Goal: Information Seeking & Learning: Find specific fact

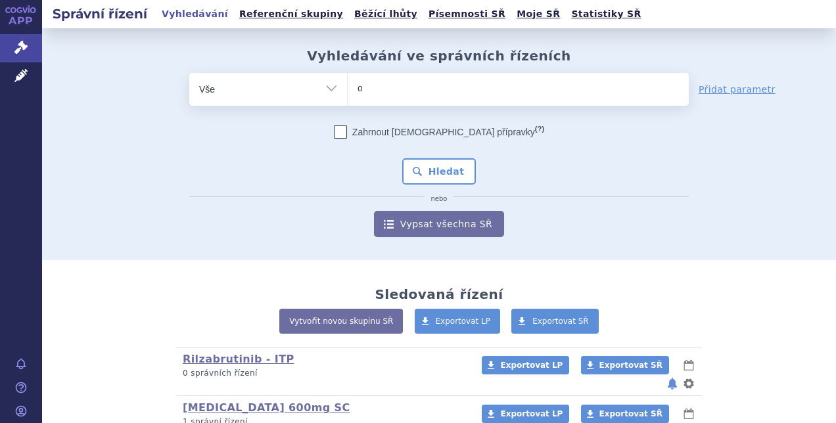
type input "om"
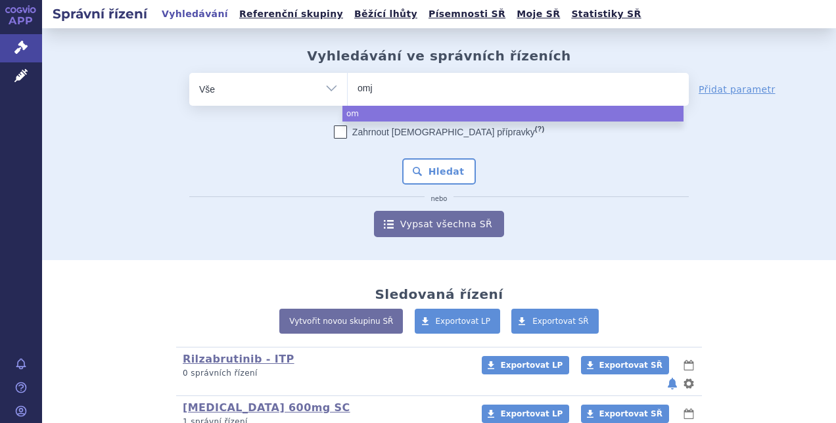
type input "omjj"
type input "omjjar"
type input "omjjara"
select select "omjjara"
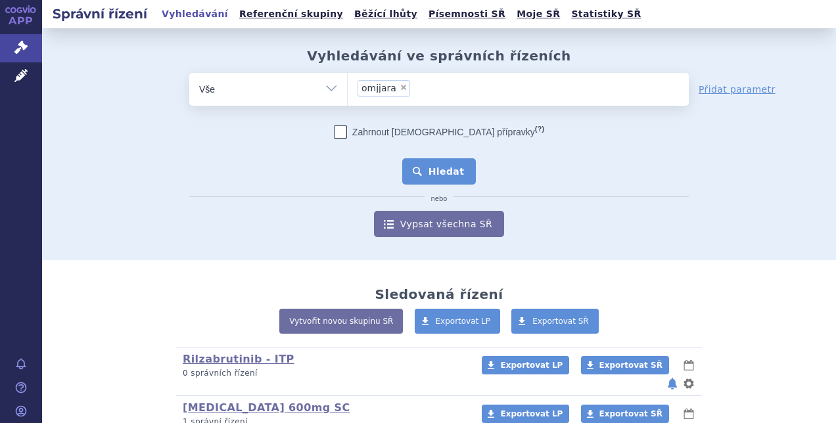
click at [438, 166] on button "Hledat" at bounding box center [439, 171] width 74 height 26
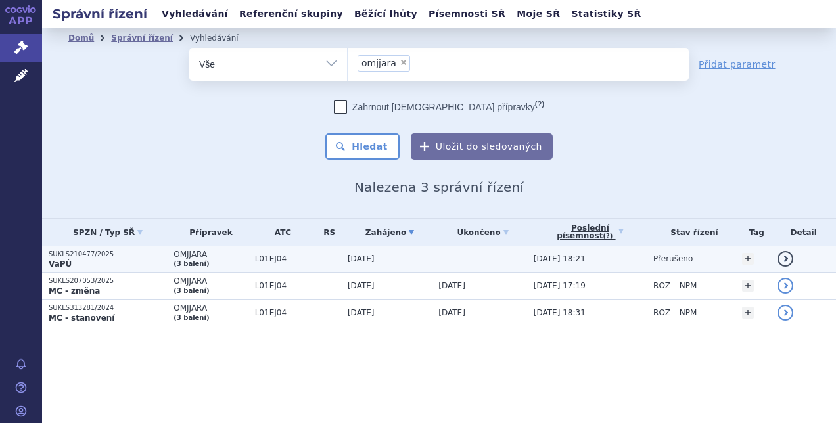
click at [416, 258] on td "30.05.2025" at bounding box center [386, 259] width 91 height 27
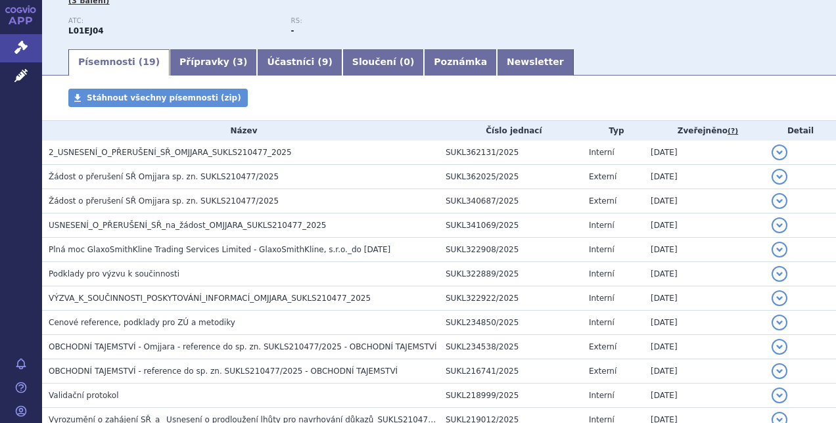
scroll to position [205, 0]
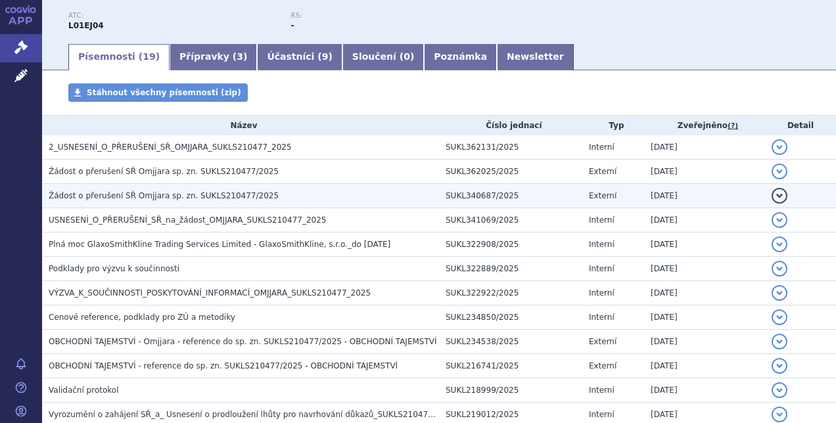
click at [362, 204] on td "Žádost o přerušení SŘ Omjjara sp. zn. SUKLS210477/2025" at bounding box center [240, 196] width 397 height 24
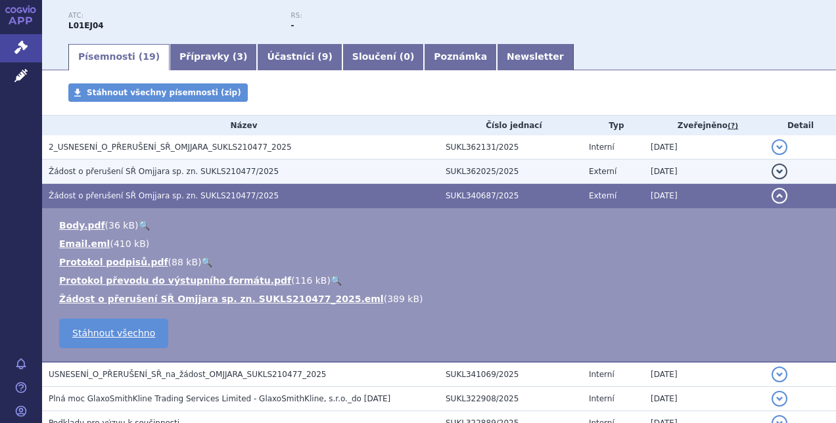
click at [358, 171] on h3 "Žádost o přerušení SŘ Omjjara sp. zn. SUKLS210477/2025" at bounding box center [244, 171] width 391 height 13
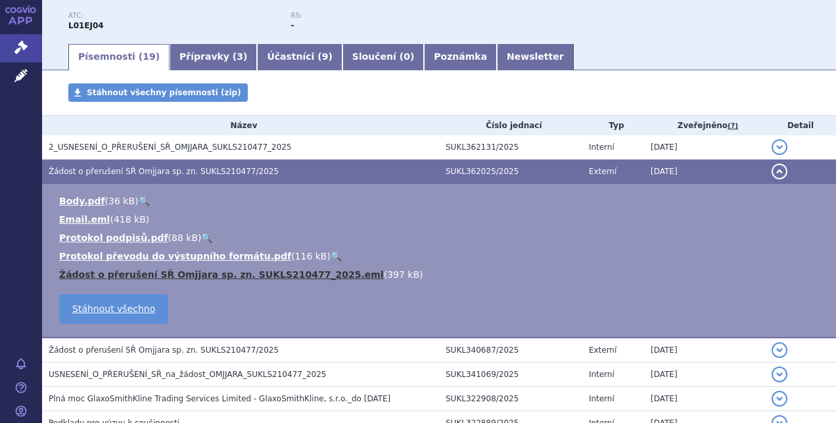
click at [312, 276] on link "Žádost o přerušení SŘ Omjjara sp. zn. SUKLS210477_2025.eml" at bounding box center [221, 275] width 325 height 11
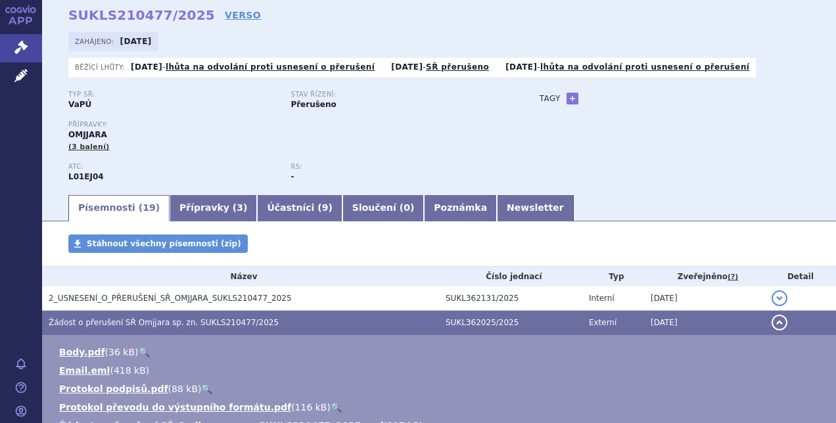
scroll to position [112, 0]
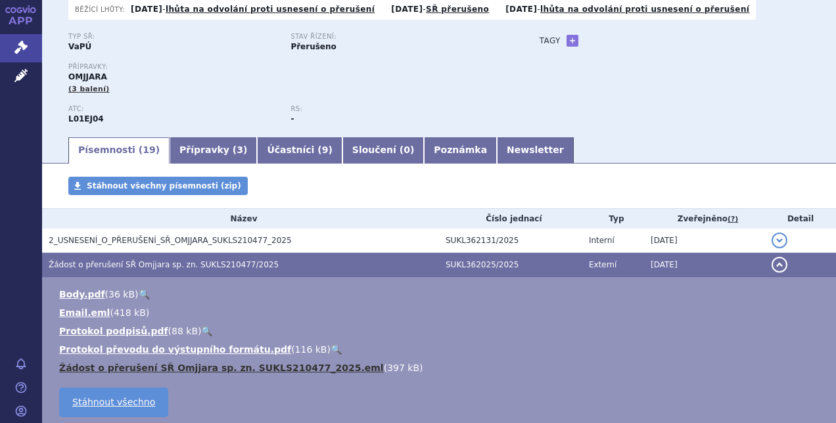
click at [264, 367] on link "Žádost o přerušení SŘ Omjjara sp. zn. SUKLS210477_2025.eml" at bounding box center [221, 368] width 325 height 11
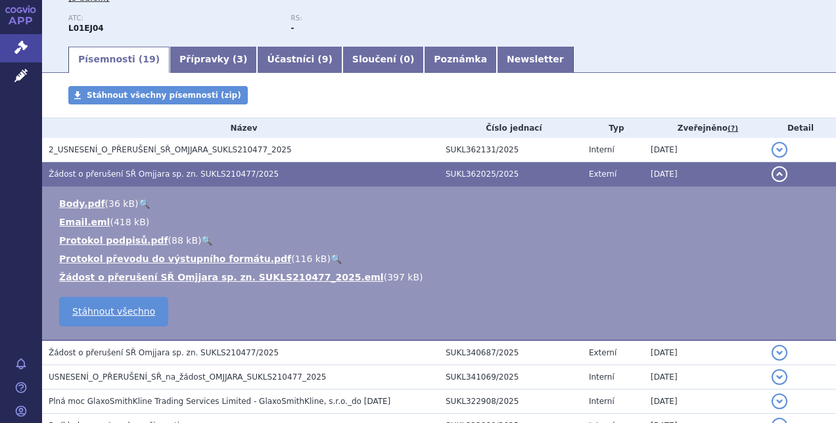
scroll to position [201, 0]
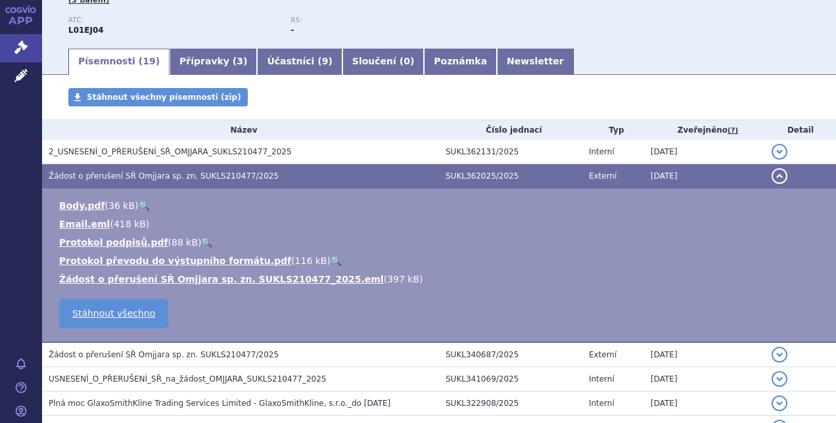
click at [346, 101] on div "Stáhnout všechny písemnosti (zip)" at bounding box center [439, 104] width 794 height 32
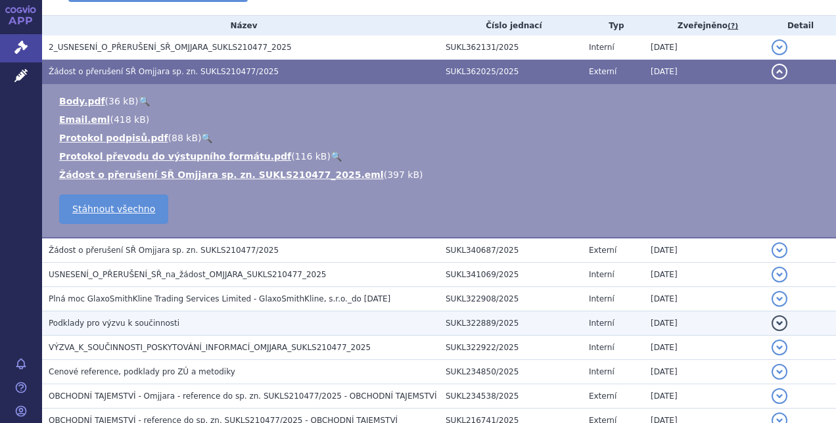
scroll to position [304, 0]
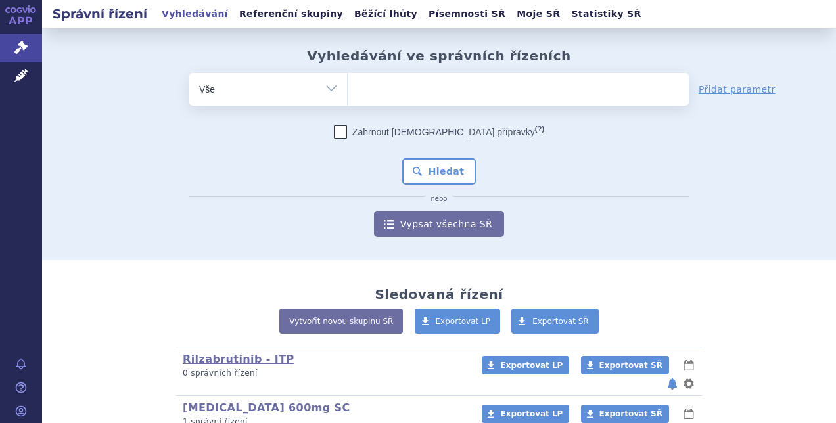
click at [441, 89] on ul at bounding box center [518, 87] width 341 height 28
click at [348, 89] on select at bounding box center [347, 88] width 1 height 33
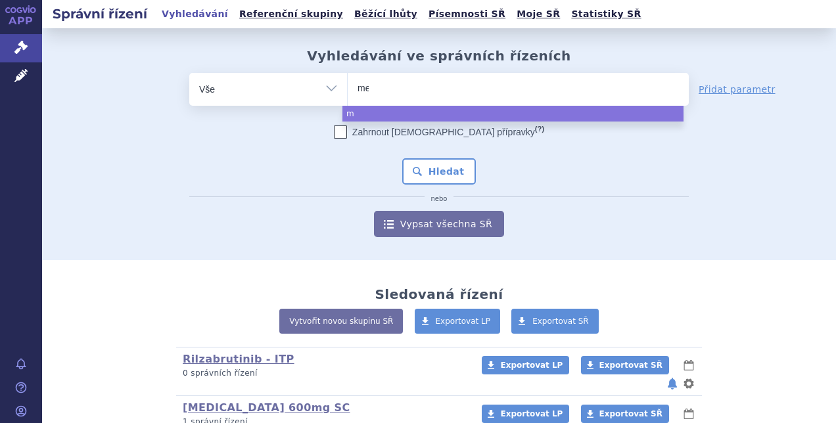
type input "medi"
type input "mediso"
type input "medison"
select select "medison"
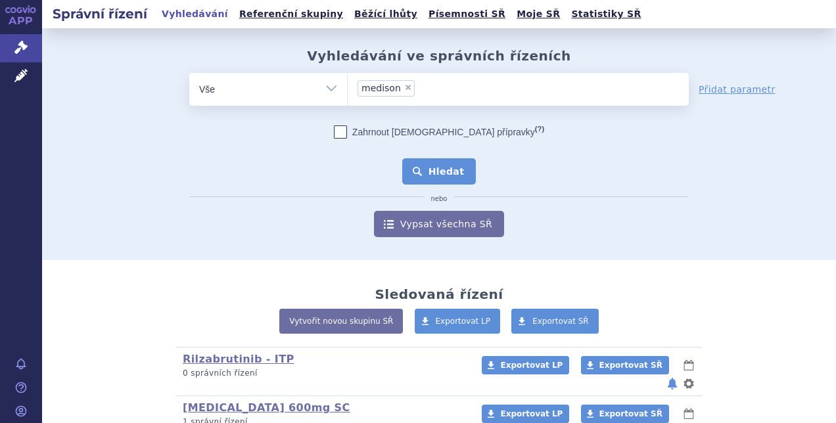
click at [439, 165] on button "Hledat" at bounding box center [439, 171] width 74 height 26
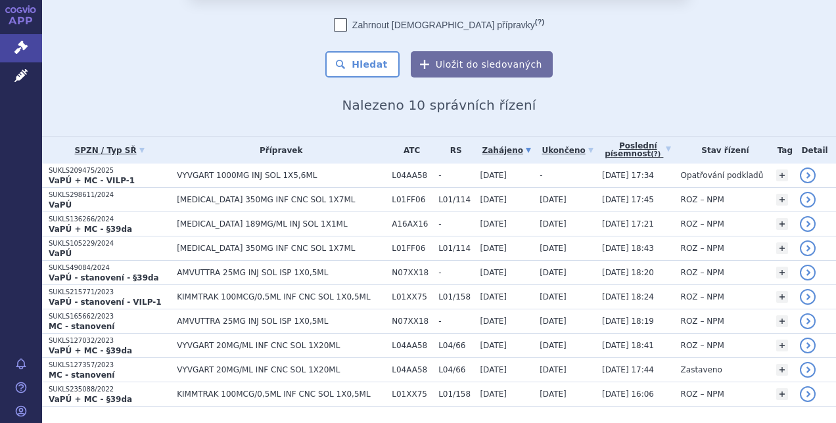
scroll to position [84, 0]
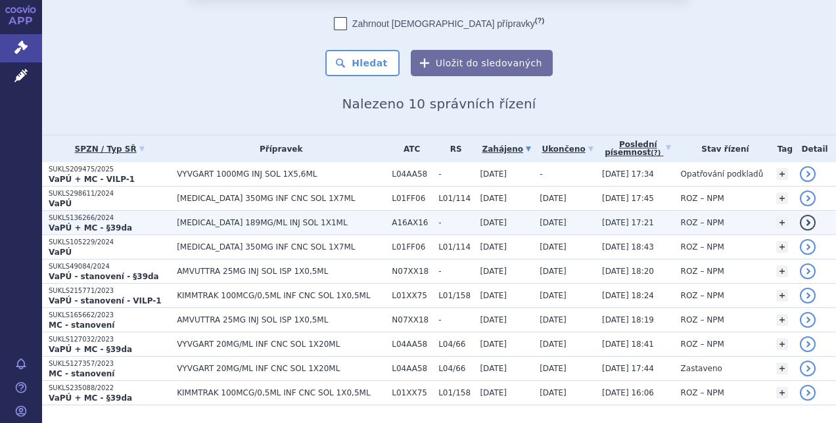
click at [326, 224] on span "[MEDICAL_DATA] 189MG/ML INJ SOL 1X1ML" at bounding box center [281, 222] width 208 height 9
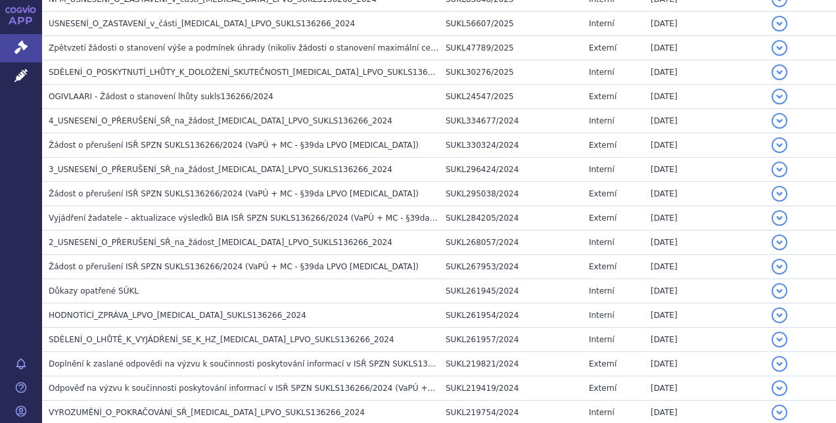
scroll to position [365, 0]
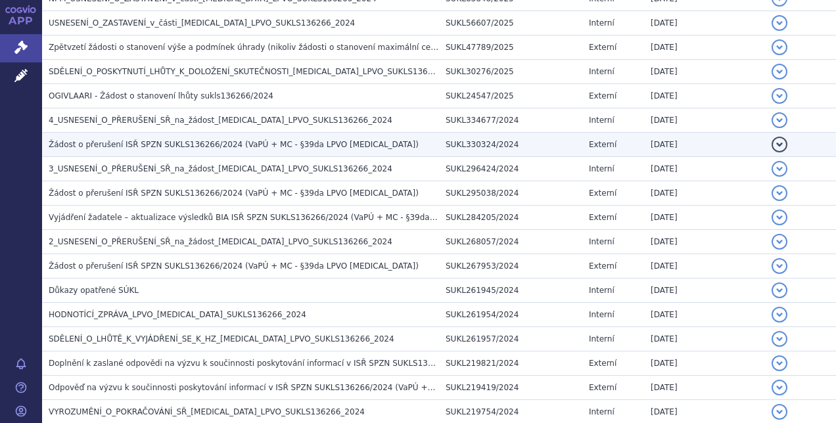
click at [306, 143] on span "Žádost o přerušení ISŘ SPZN SUKLS136266/2024 (VaPÚ + MC - §39da LPVO GIVLAARI)" at bounding box center [234, 144] width 370 height 9
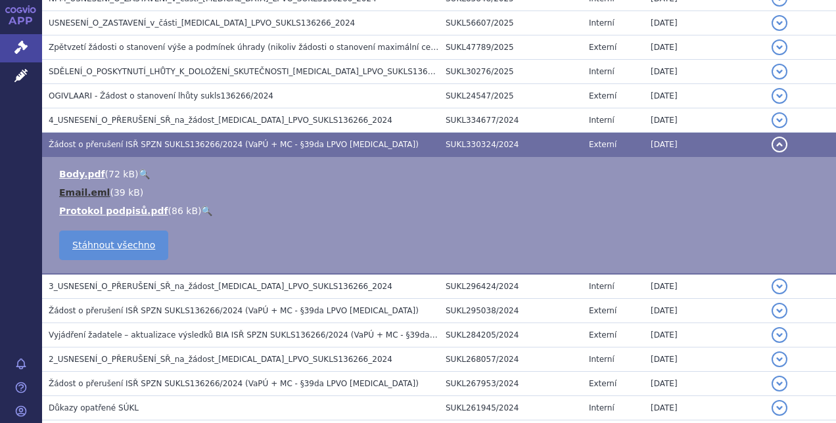
click at [95, 191] on link "Email.eml" at bounding box center [84, 192] width 51 height 11
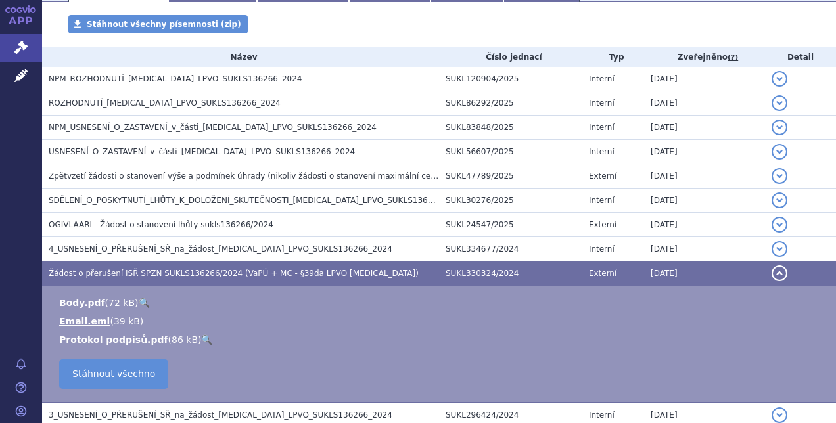
click at [417, 33] on div "Stáhnout všechny písemnosti (zip)" at bounding box center [439, 31] width 794 height 32
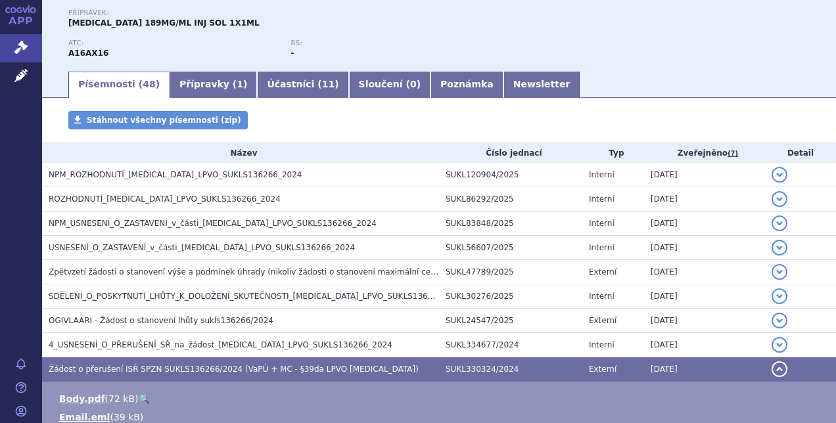
scroll to position [0, 0]
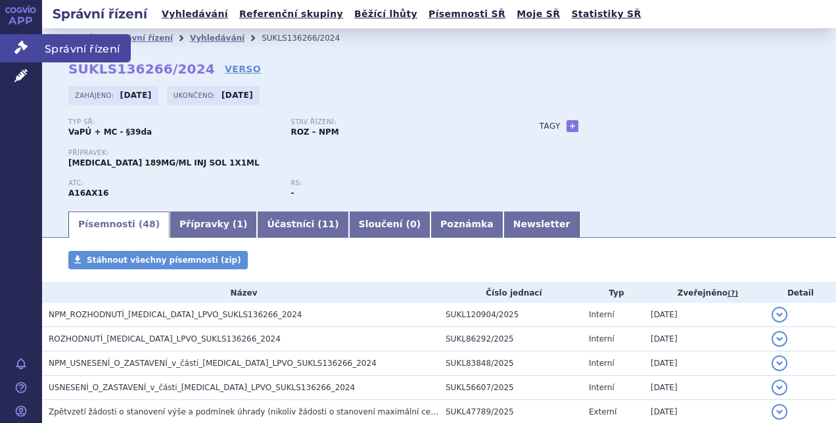
click at [21, 44] on icon at bounding box center [20, 47] width 13 height 13
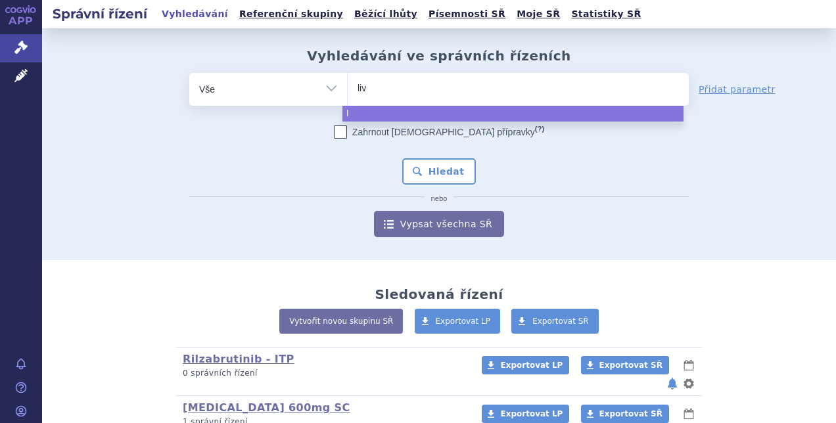
type input "livm"
type input "livmar"
type input "livmarli"
select select "livmarli"
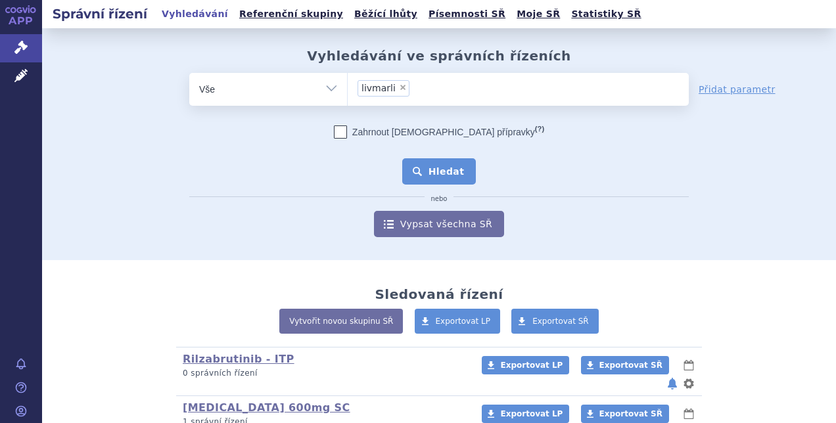
click at [418, 172] on button "Hledat" at bounding box center [439, 171] width 74 height 26
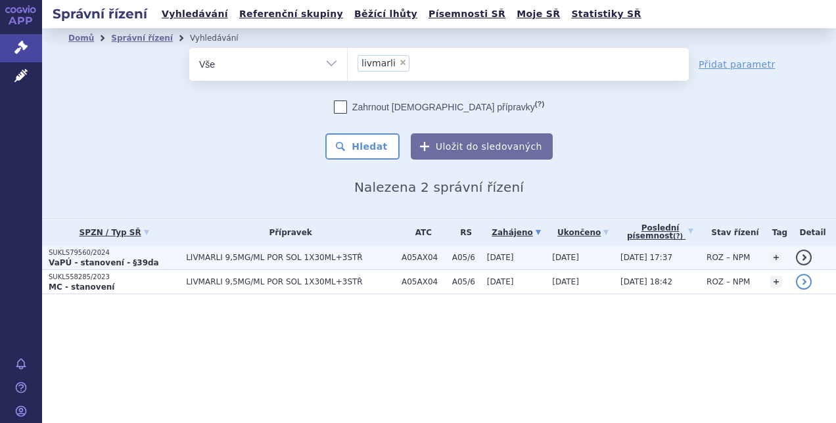
click at [327, 264] on td "LIVMARLI 9,5MG/ML POR SOL 1X30ML+3STŘ" at bounding box center [288, 258] width 216 height 24
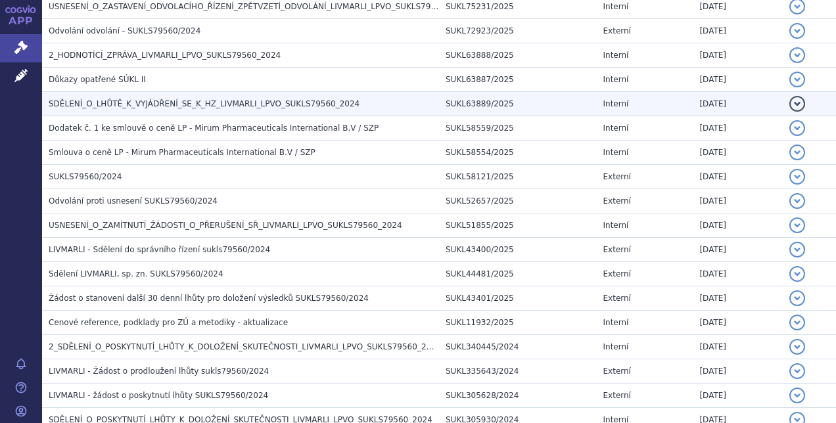
scroll to position [723, 0]
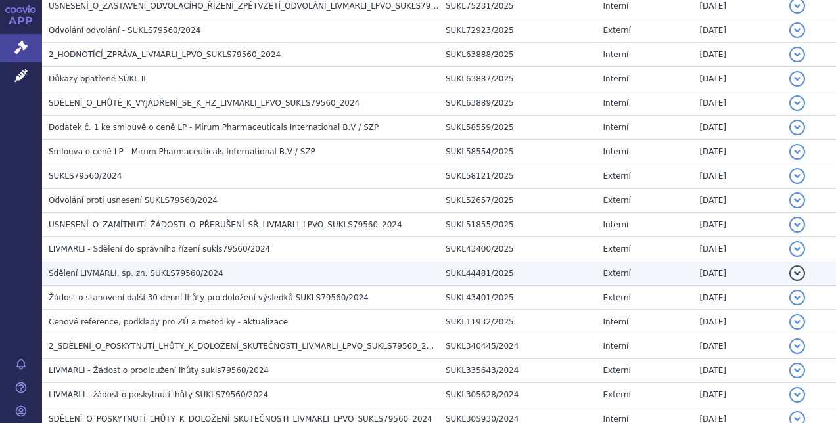
click at [281, 262] on td "Sdělení LIVMARLI, sp. zn. SUKLS79560/2024" at bounding box center [240, 274] width 397 height 24
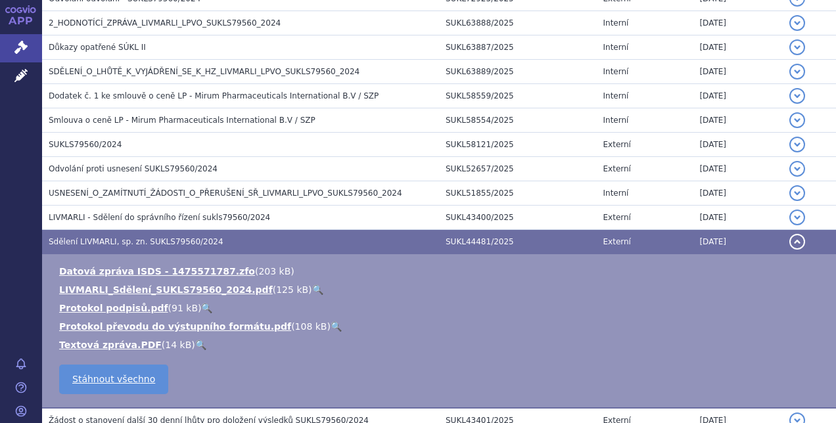
scroll to position [755, 0]
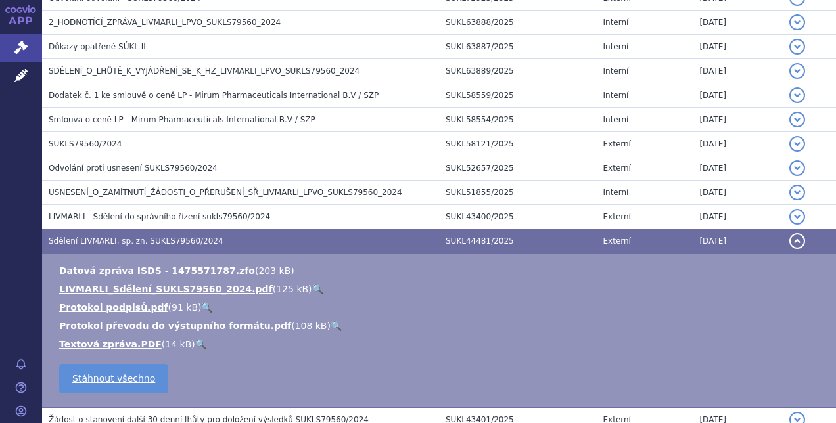
click at [312, 284] on link "🔍" at bounding box center [317, 289] width 11 height 11
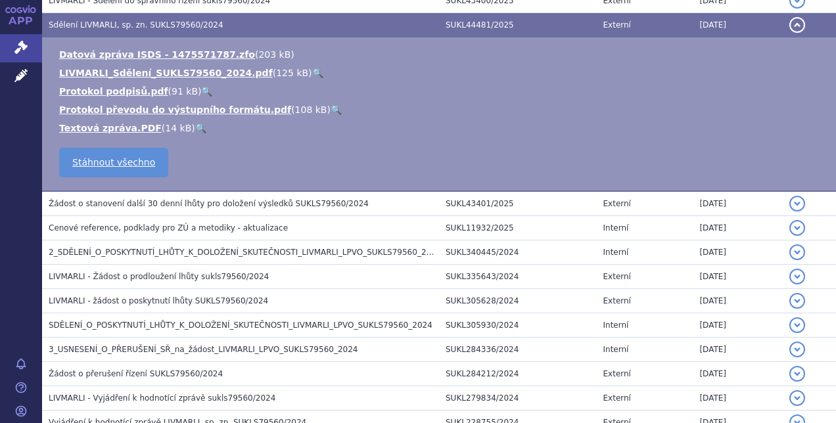
scroll to position [973, 0]
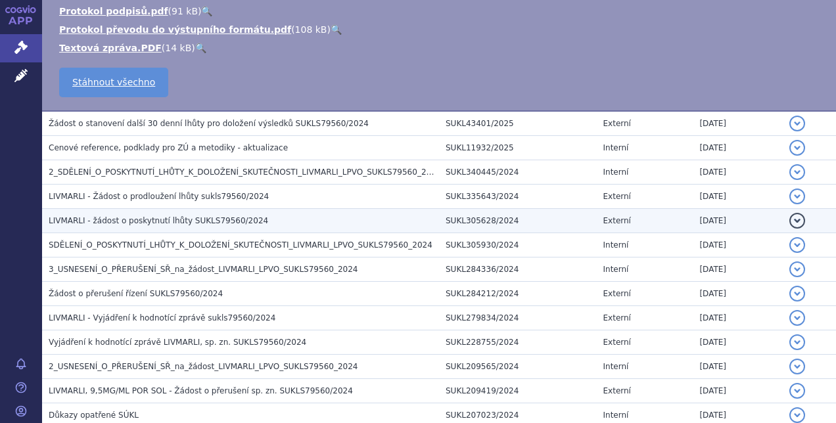
click at [263, 287] on h3 "Žádost o přerušení řízení SUKLS79560/2024" at bounding box center [244, 293] width 391 height 13
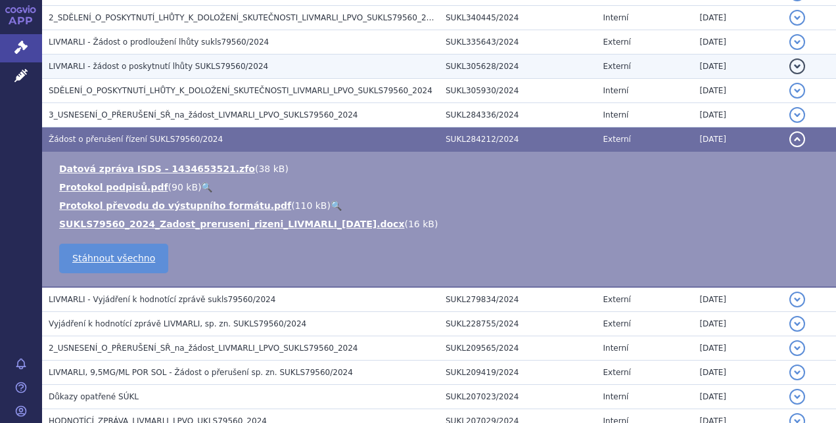
scroll to position [897, 0]
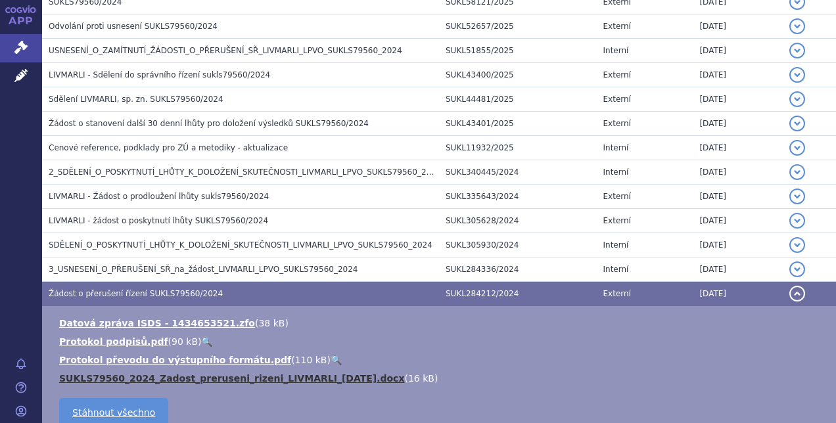
click at [348, 373] on link "SUKLS79560_2024_Zadost_preruseni_rizeni_LIVMARLI_2024-11-04.docx" at bounding box center [231, 378] width 345 height 11
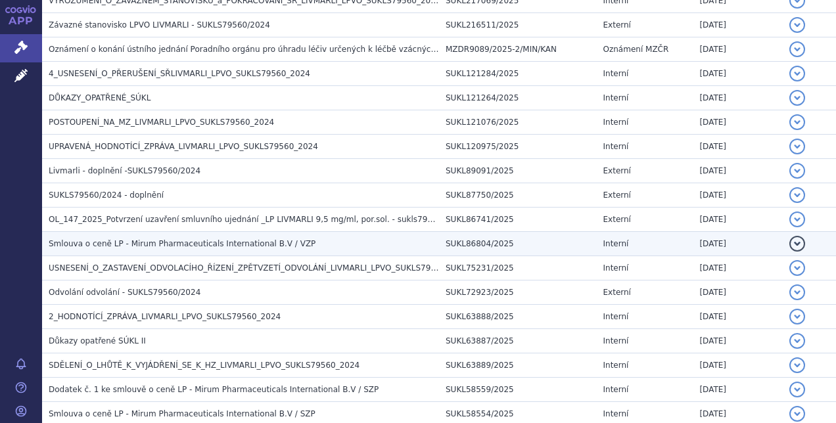
scroll to position [461, 0]
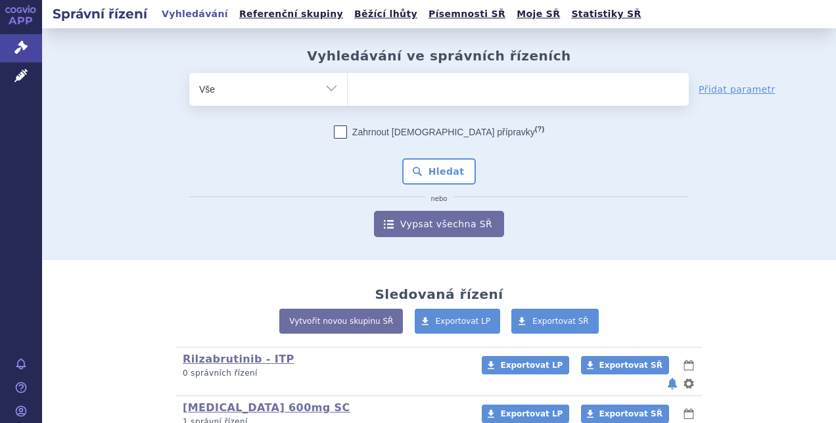
click at [515, 84] on ul at bounding box center [518, 87] width 341 height 28
click at [348, 84] on select at bounding box center [347, 88] width 1 height 33
type input "sc"
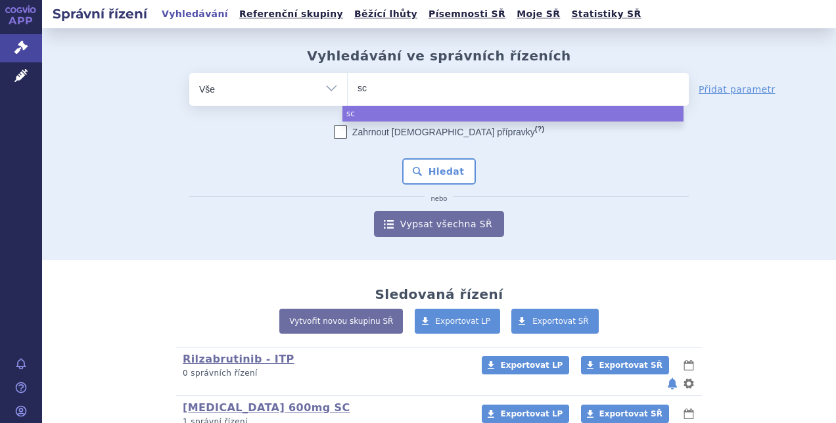
type input "sce"
type input "scem"
type input "scemb"
type input "scembl"
type input "scembli"
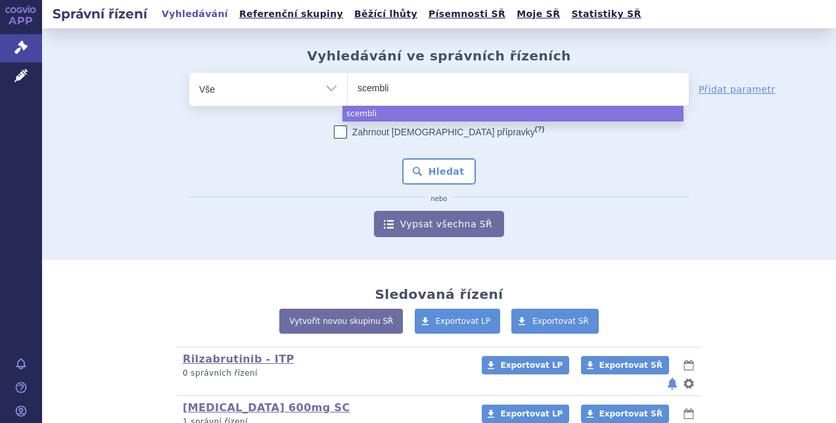
type input "scemblix"
select select "scemblix"
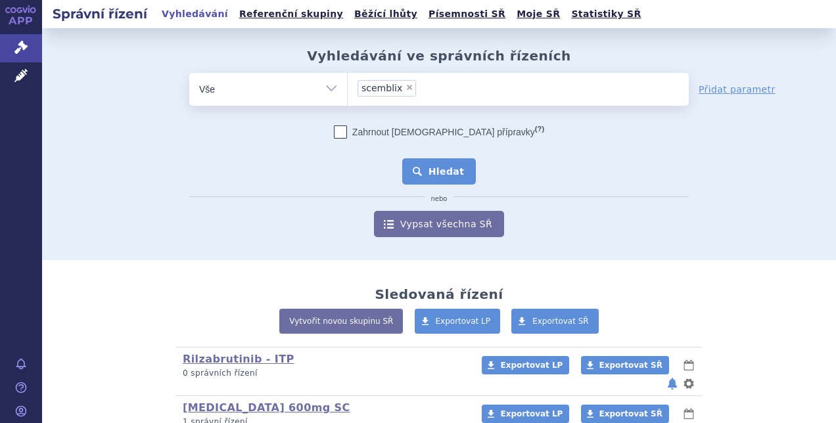
click at [437, 160] on button "Hledat" at bounding box center [439, 171] width 74 height 26
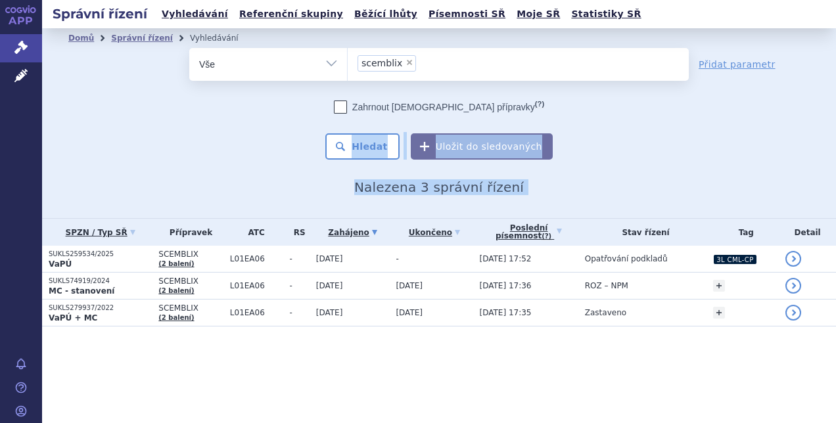
drag, startPoint x: 272, startPoint y: 117, endPoint x: 542, endPoint y: 363, distance: 365.4
click at [542, 363] on section "Domů Správní řízení Vyhledávání Vyhledávání ve správních řízeních odstranit Vše" at bounding box center [439, 203] width 794 height 351
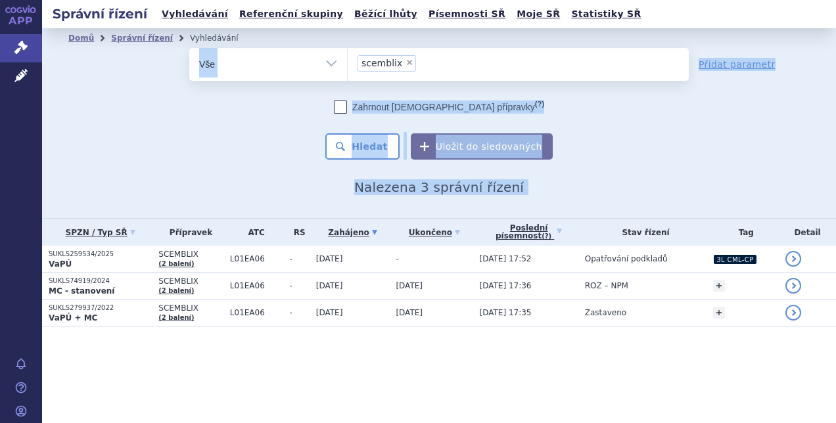
drag, startPoint x: 519, startPoint y: 364, endPoint x: 139, endPoint y: 64, distance: 484.2
click at [139, 64] on section "Domů Správní řízení Vyhledávání Vyhledávání ve správních řízeních odstranit Vše" at bounding box center [439, 203] width 794 height 351
click at [139, 64] on div "odstranit Vše Spisová značka Typ SŘ" at bounding box center [439, 104] width 742 height 112
drag, startPoint x: 110, startPoint y: 63, endPoint x: 453, endPoint y: 365, distance: 456.6
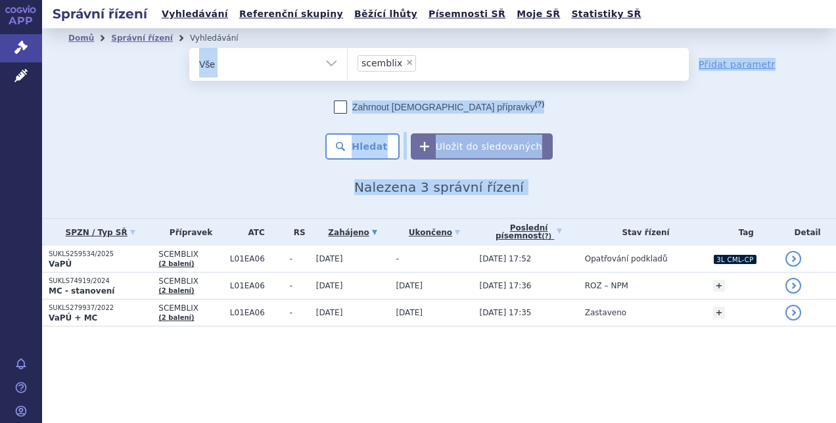
click at [453, 365] on section "Domů Správní řízení Vyhledávání Vyhledávání ve správních řízeních odstranit Vše" at bounding box center [439, 203] width 794 height 351
drag, startPoint x: 451, startPoint y: 367, endPoint x: 120, endPoint y: 62, distance: 449.5
click at [120, 62] on section "Domů Správní řízení Vyhledávání Vyhledávání ve správních řízeních odstranit Vše" at bounding box center [439, 203] width 794 height 351
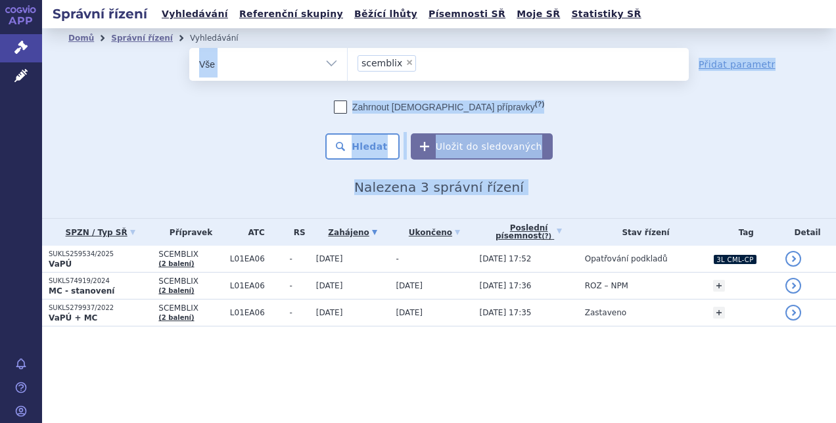
click at [120, 62] on div "odstranit Vše Spisová značka Typ SŘ" at bounding box center [439, 104] width 742 height 112
click at [116, 62] on div "odstranit Vše Spisová značka Typ SŘ" at bounding box center [439, 104] width 742 height 112
drag, startPoint x: 116, startPoint y: 62, endPoint x: 500, endPoint y: 380, distance: 498.3
click at [500, 380] on div "Správní řízení Vyhledávání Referenční skupiny Běžící lhůty Písemnosti SŘ Moje S…" at bounding box center [439, 211] width 794 height 423
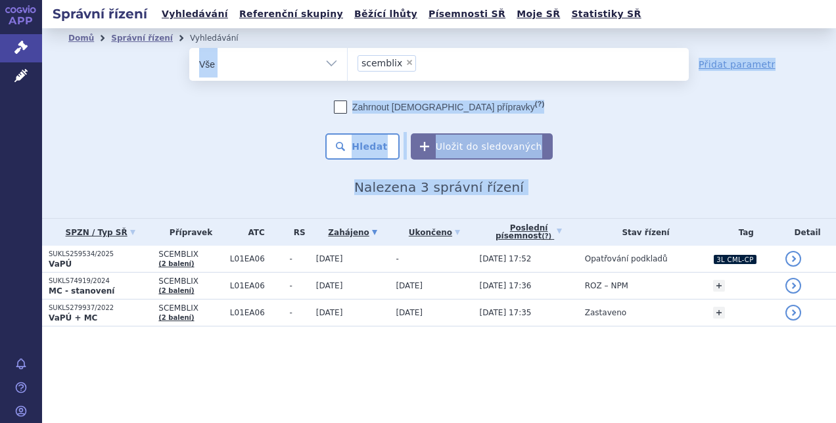
click at [452, 371] on section "Domů Správní řízení Vyhledávání Vyhledávání ve správních řízeních odstranit Vše" at bounding box center [439, 203] width 794 height 351
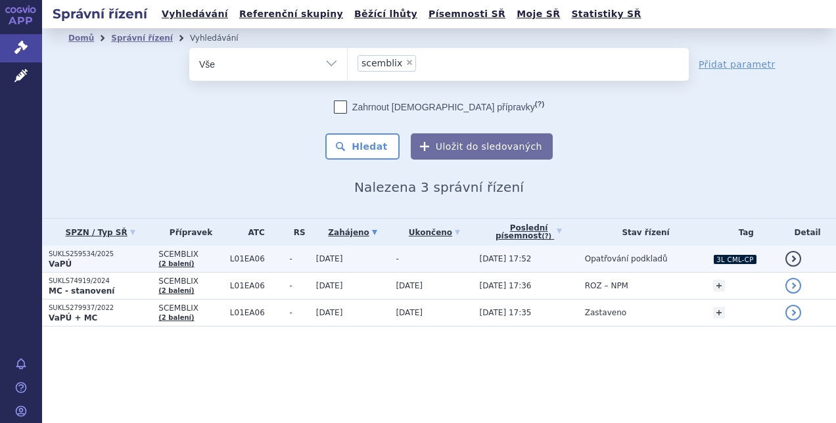
click at [421, 256] on td "-" at bounding box center [431, 259] width 84 height 27
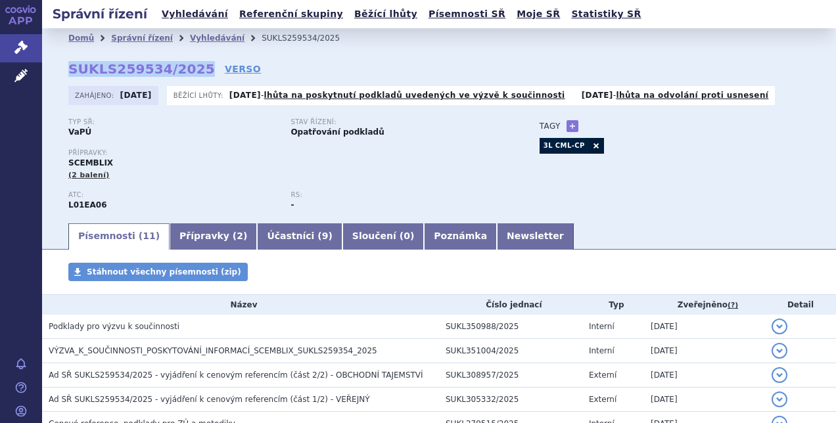
drag, startPoint x: 70, startPoint y: 68, endPoint x: 189, endPoint y: 68, distance: 119.0
click at [189, 68] on strong "SUKLS259534/2025" at bounding box center [141, 69] width 147 height 16
copy strong "SUKLS259534/2025"
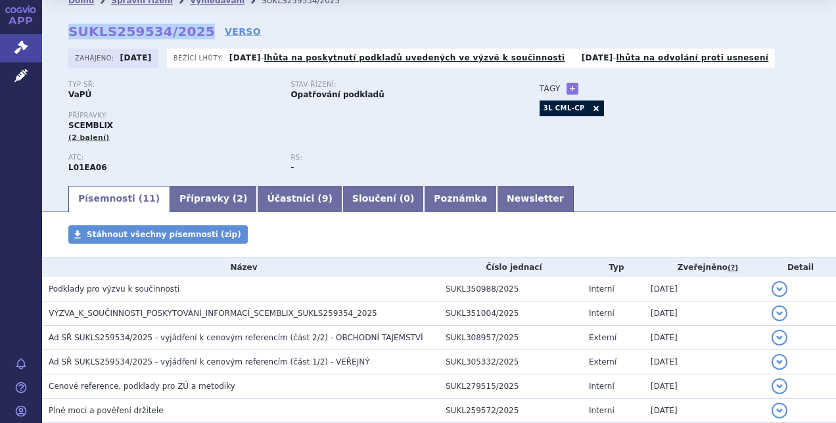
scroll to position [38, 0]
